Goal: Transaction & Acquisition: Purchase product/service

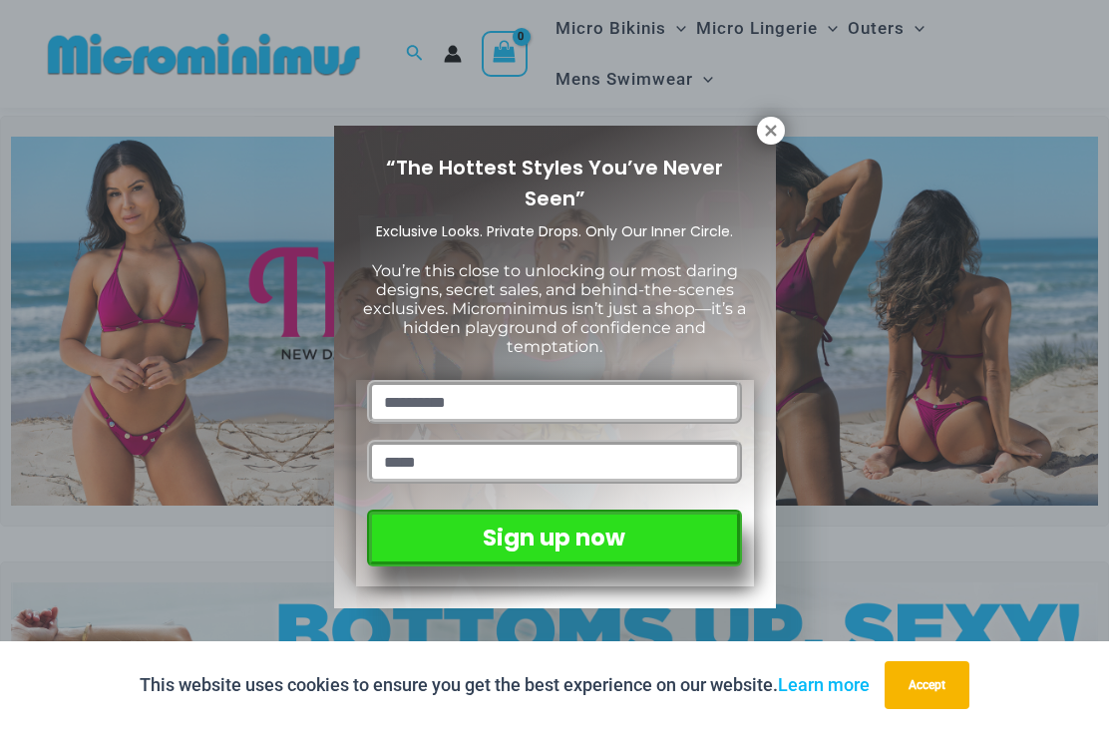
scroll to position [42, 0]
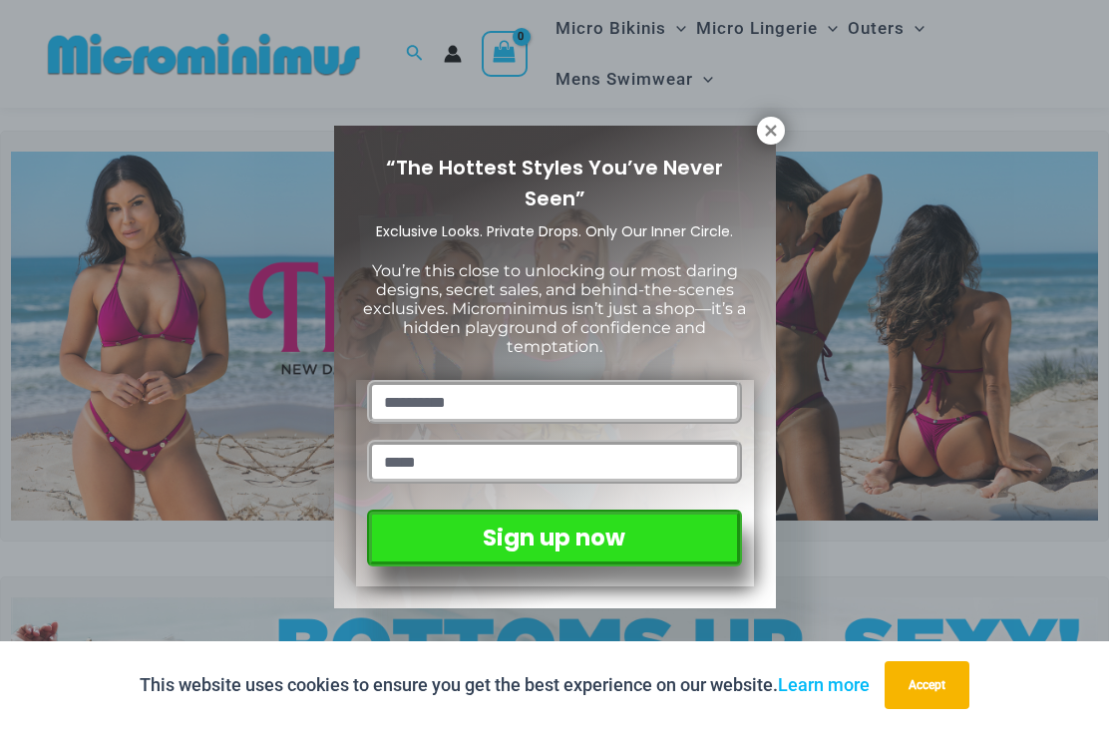
click at [764, 139] on icon at bounding box center [771, 131] width 18 height 18
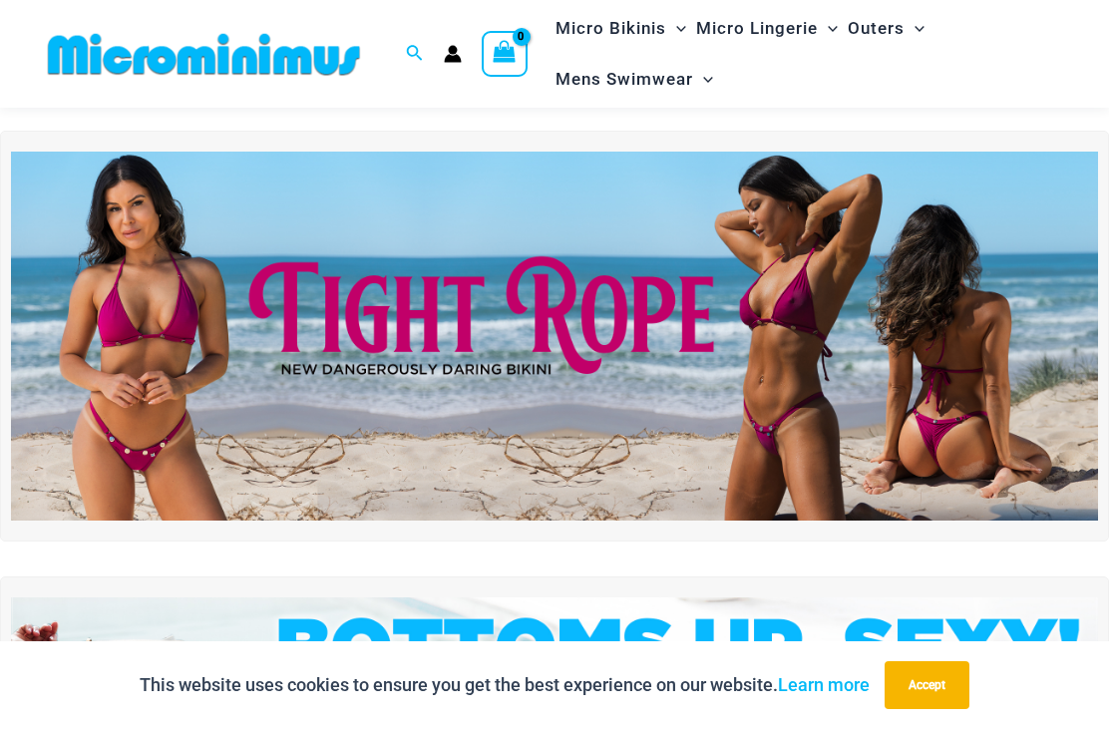
click at [620, 296] on img at bounding box center [554, 336] width 1087 height 369
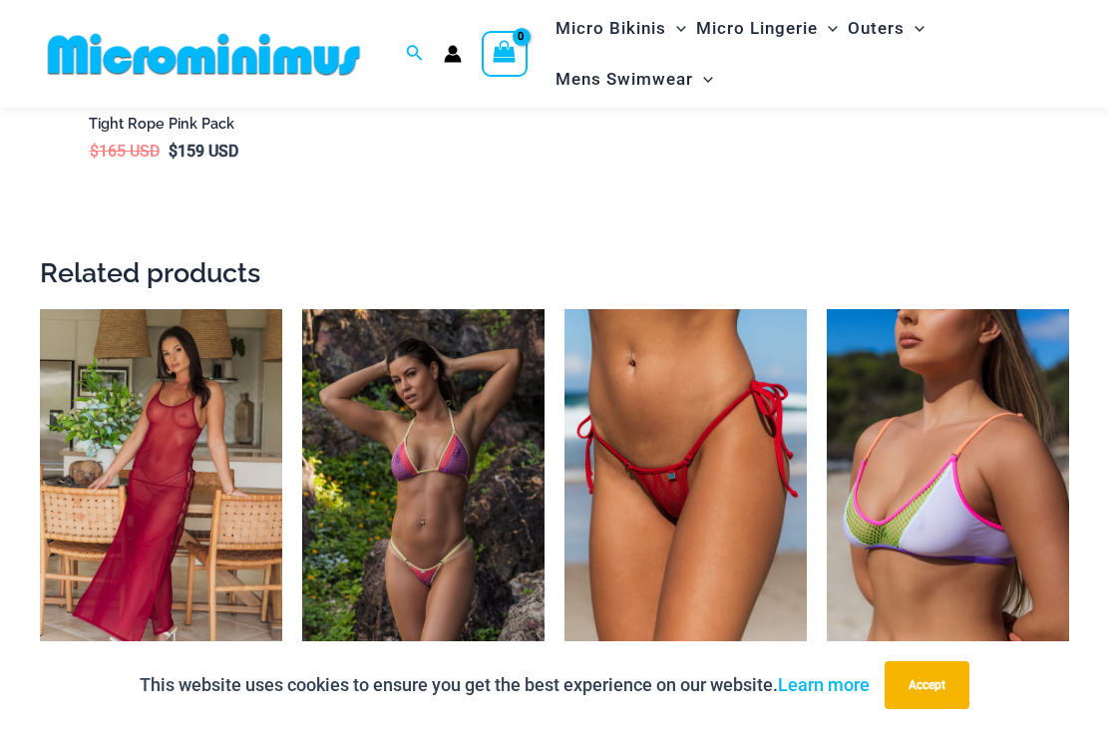
scroll to position [3937, 0]
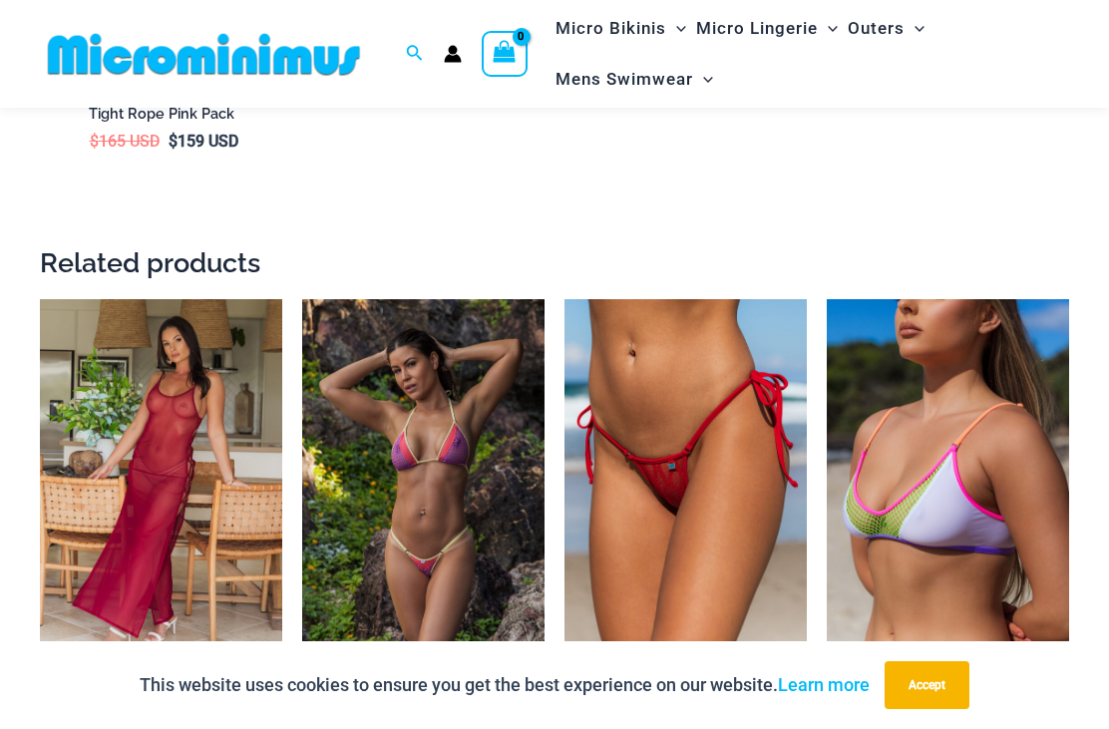
click at [40, 299] on img at bounding box center [40, 299] width 0 height 0
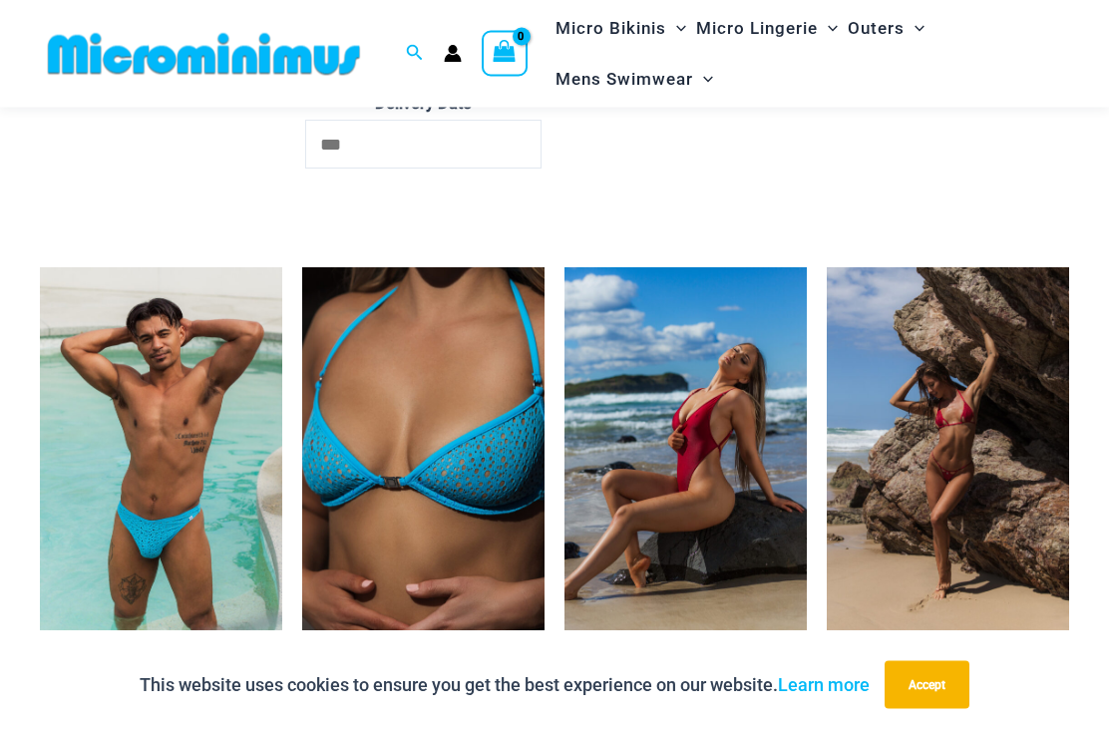
scroll to position [3726, 0]
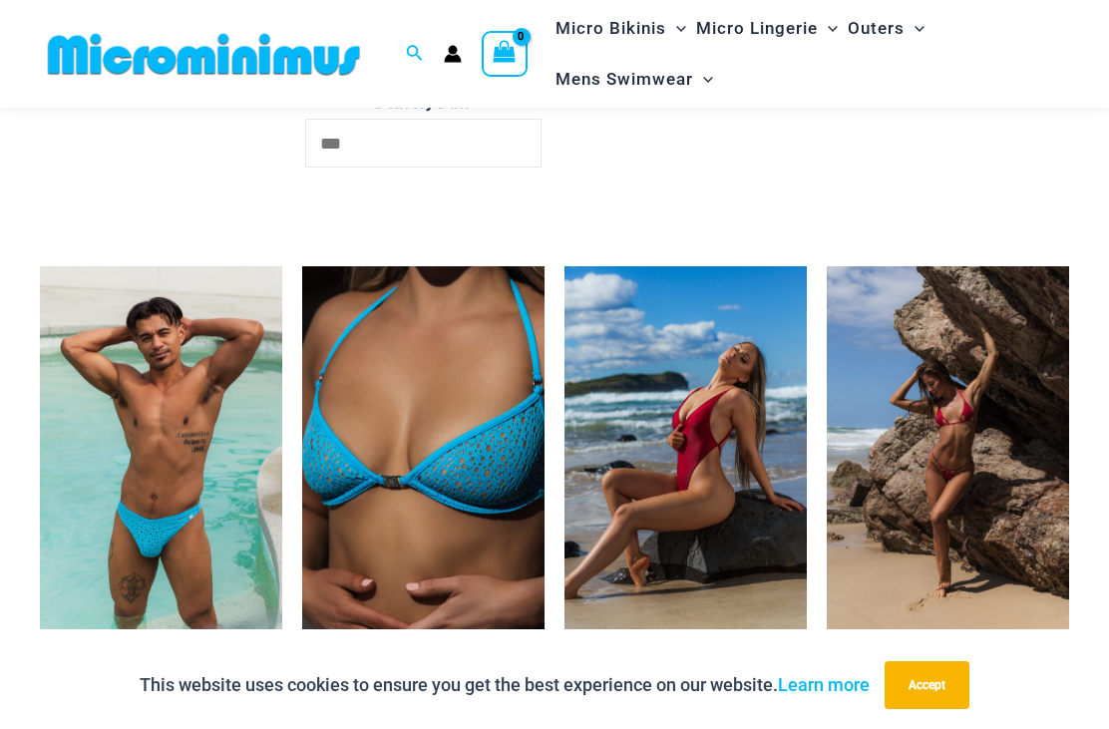
click at [565, 266] on img at bounding box center [565, 266] width 0 height 0
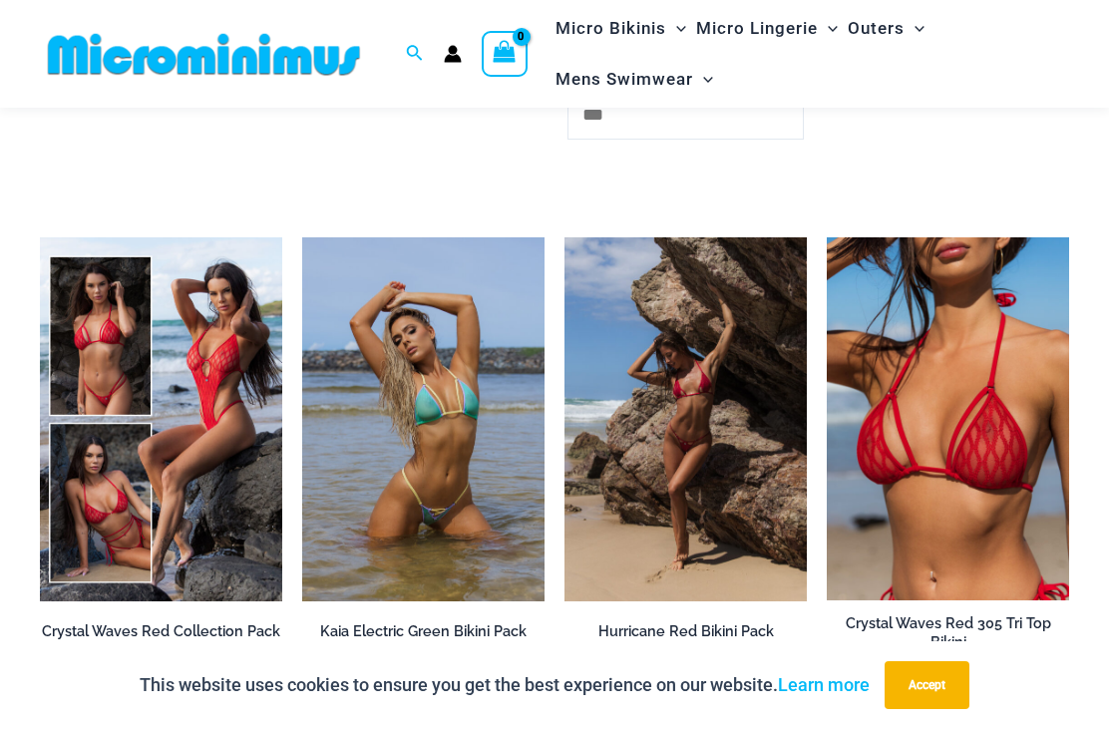
scroll to position [4934, 0]
